Goal: Go to known website: Access a specific website the user already knows

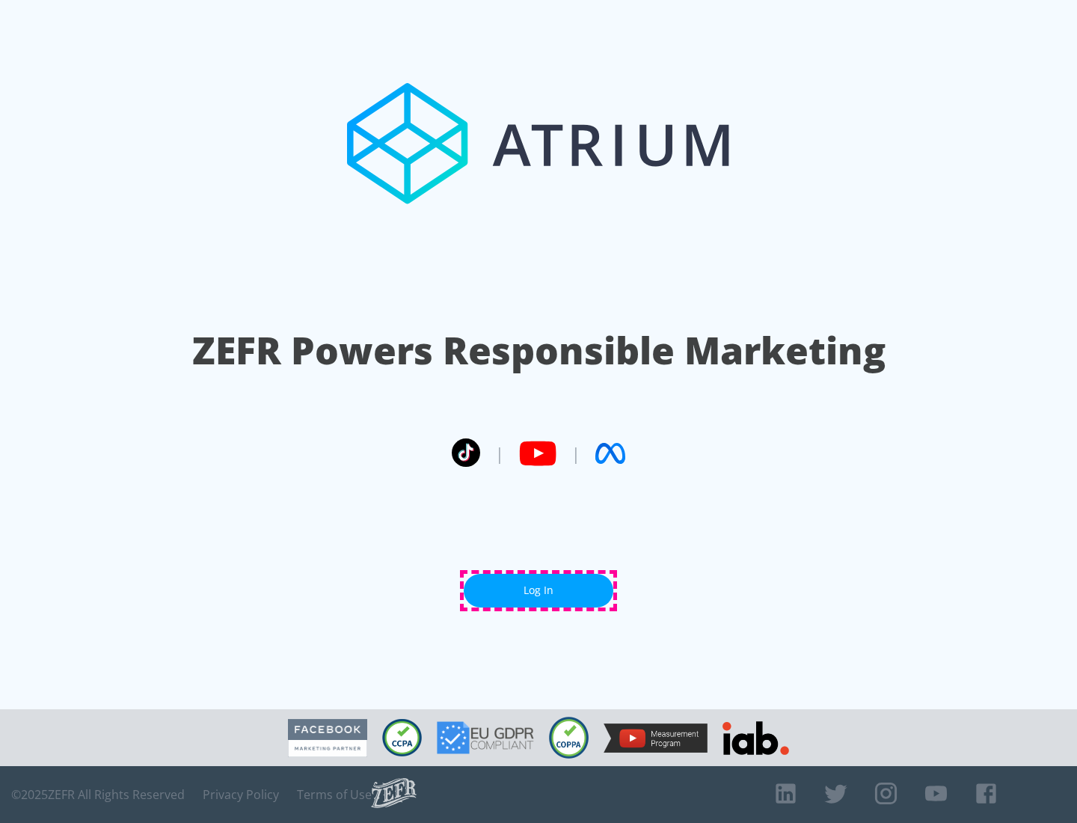
click at [539, 590] on link "Log In" at bounding box center [539, 591] width 150 height 34
